Goal: Navigation & Orientation: Find specific page/section

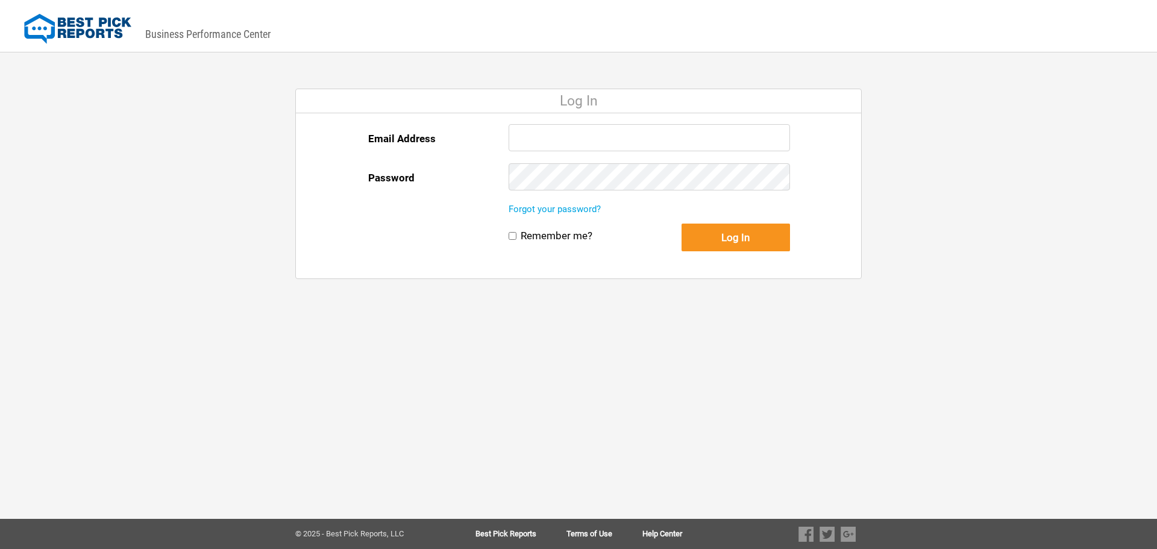
type input "[EMAIL_ADDRESS][PERSON_NAME][DOMAIN_NAME]"
click at [716, 231] on button "Log In" at bounding box center [735, 238] width 108 height 28
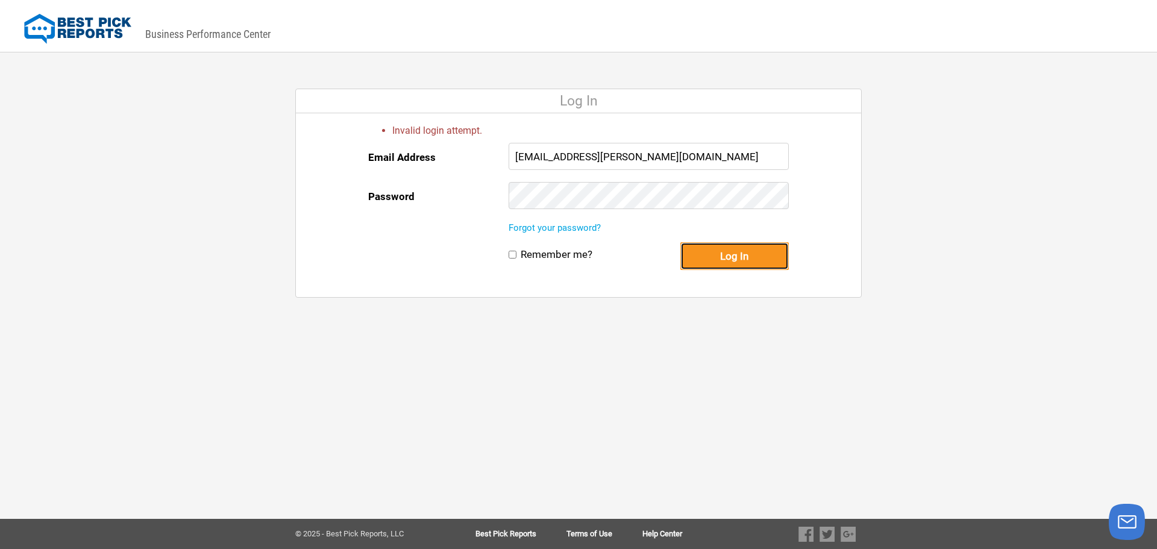
click at [742, 255] on button "Log In" at bounding box center [734, 256] width 108 height 28
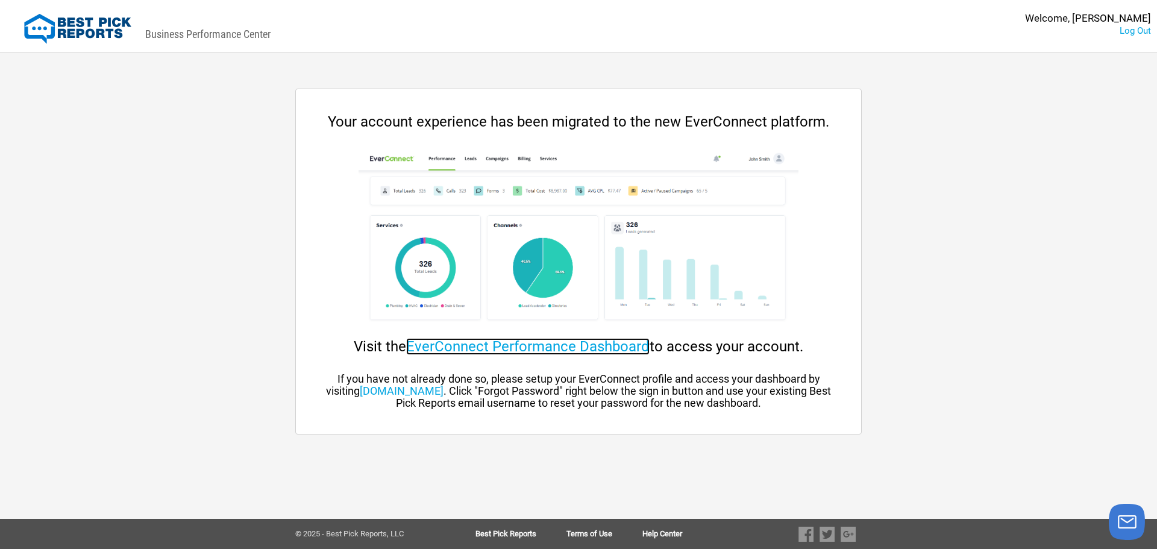
click at [569, 346] on link "EverConnect Performance Dashboard" at bounding box center [527, 346] width 243 height 17
